Goal: Communication & Community: Answer question/provide support

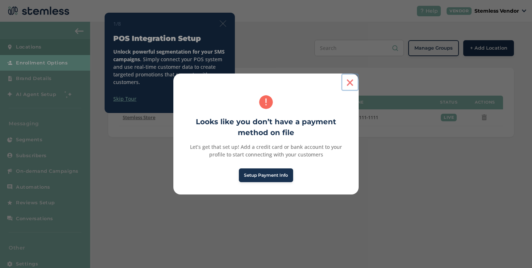
click at [350, 89] on button "×" at bounding box center [349, 81] width 17 height 17
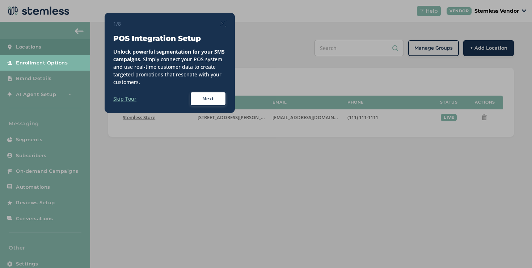
click at [224, 25] on img at bounding box center [223, 23] width 7 height 7
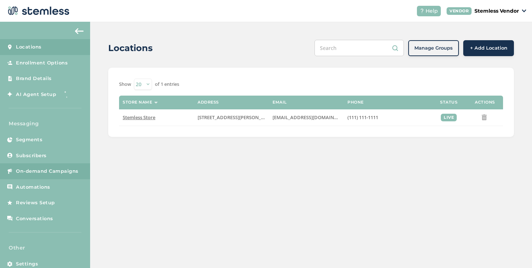
click at [41, 167] on link "On-demand Campaigns" at bounding box center [45, 171] width 90 height 16
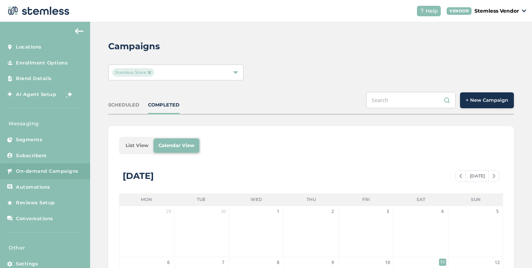
click at [179, 70] on div "Stemless Store" at bounding box center [172, 72] width 120 height 9
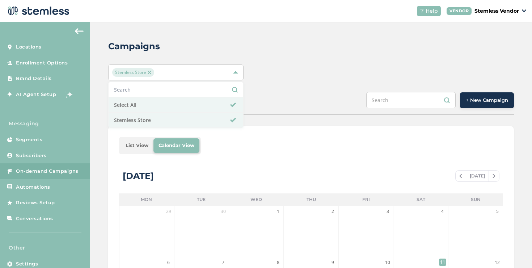
click at [179, 70] on div "Stemless Store" at bounding box center [172, 72] width 120 height 9
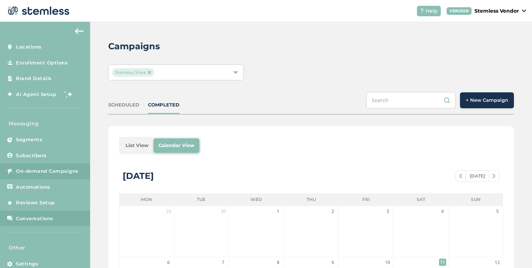
click at [62, 215] on link "Conversations" at bounding box center [45, 219] width 90 height 16
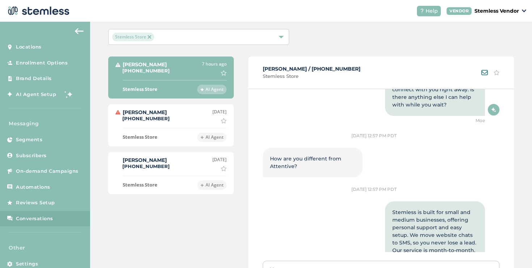
scroll to position [236, 0]
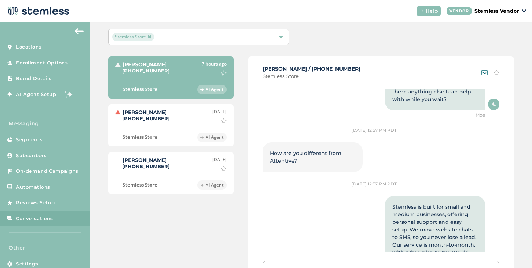
click at [283, 153] on span "How are you different from Attentive?" at bounding box center [305, 157] width 71 height 14
copy span "Attentive"
click at [171, 117] on div "[PERSON_NAME] [PHONE_NUMBER] [DATE] Mark as important" at bounding box center [170, 116] width 111 height 15
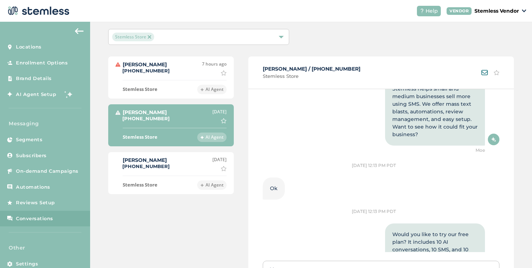
scroll to position [110, 0]
click at [212, 167] on div "[DATE] [PERSON_NAME] as important" at bounding box center [219, 163] width 14 height 15
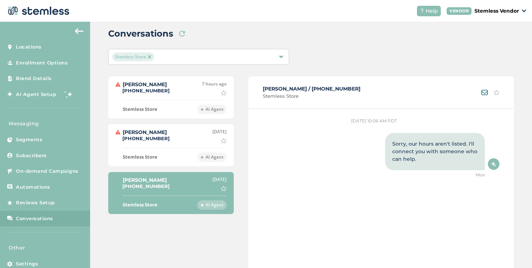
scroll to position [3, 0]
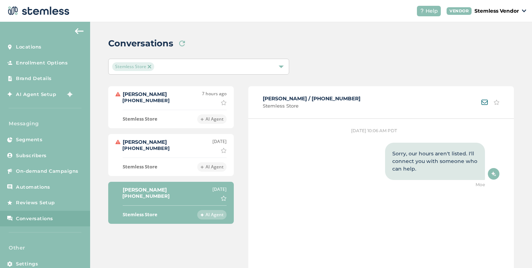
click at [173, 148] on div "[PERSON_NAME] [PHONE_NUMBER] [DATE] Mark as important" at bounding box center [170, 145] width 111 height 15
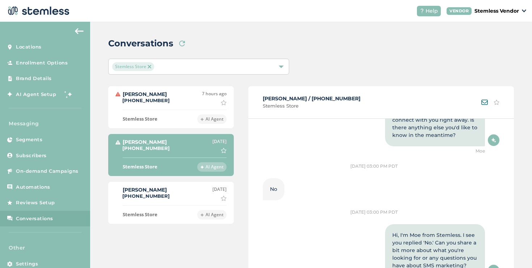
scroll to position [536, 0]
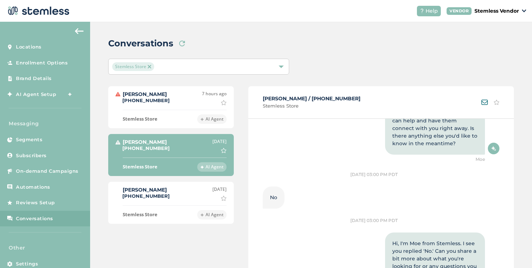
click at [198, 105] on li "[PERSON_NAME] [PHONE_NUMBER] 7 hours ago Mark as important Stemless Store AI Ag…" at bounding box center [171, 107] width 126 height 42
